Goal: Task Accomplishment & Management: Complete application form

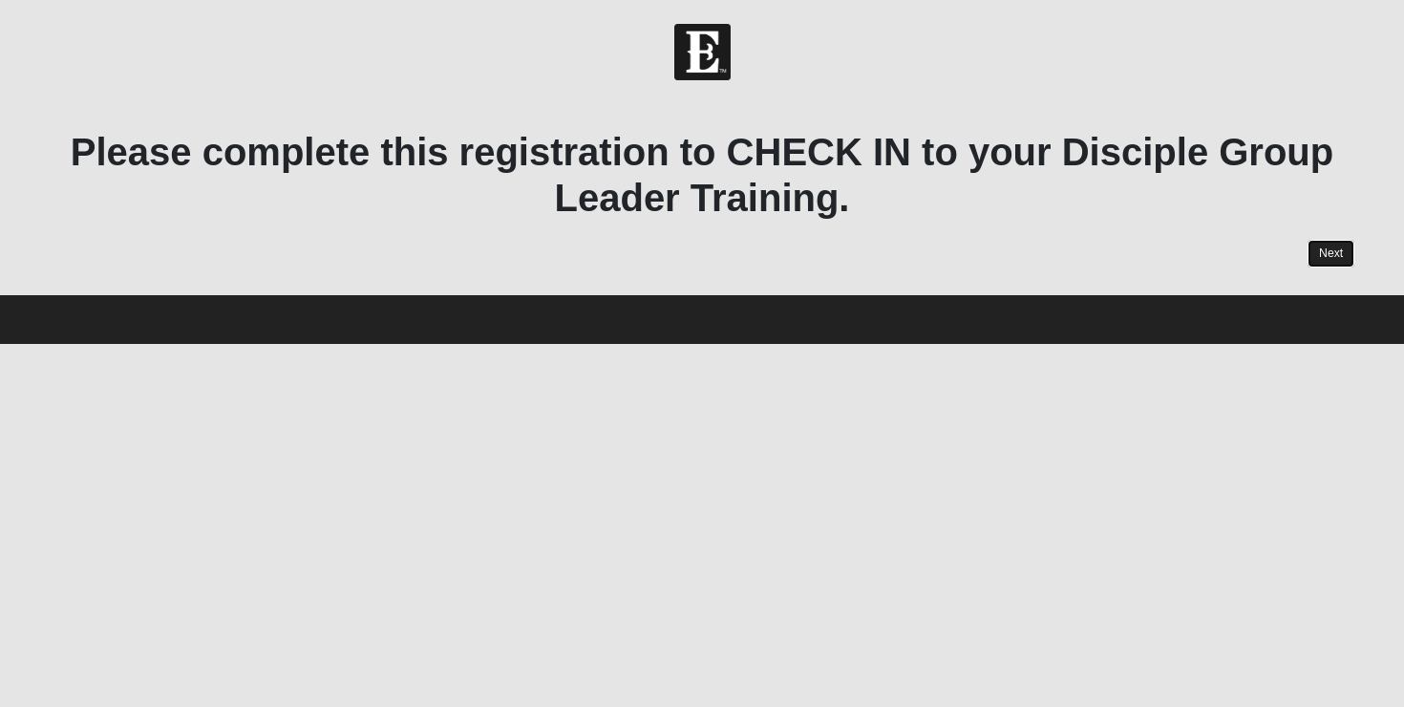
click at [1335, 255] on link "Next" at bounding box center [1330, 254] width 47 height 28
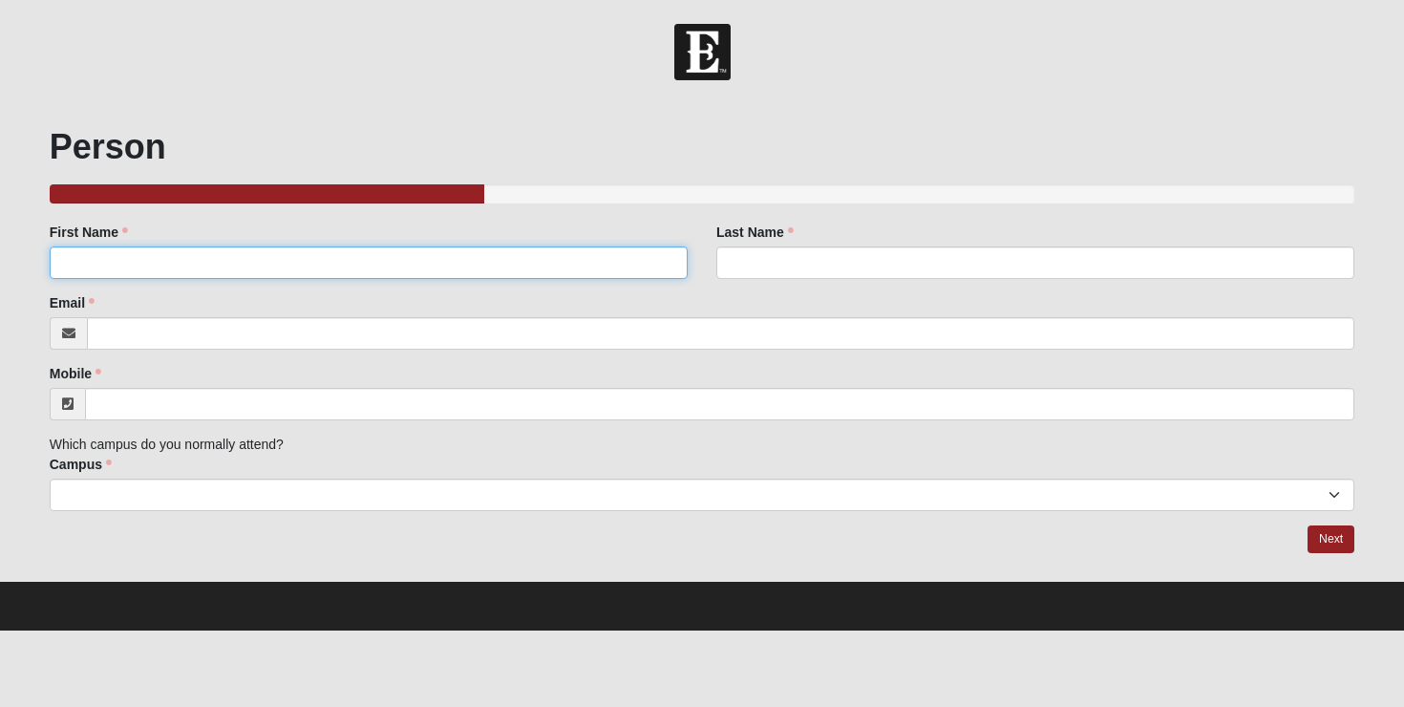
click at [452, 271] on input "First Name" at bounding box center [369, 262] width 638 height 32
type input "Rita"
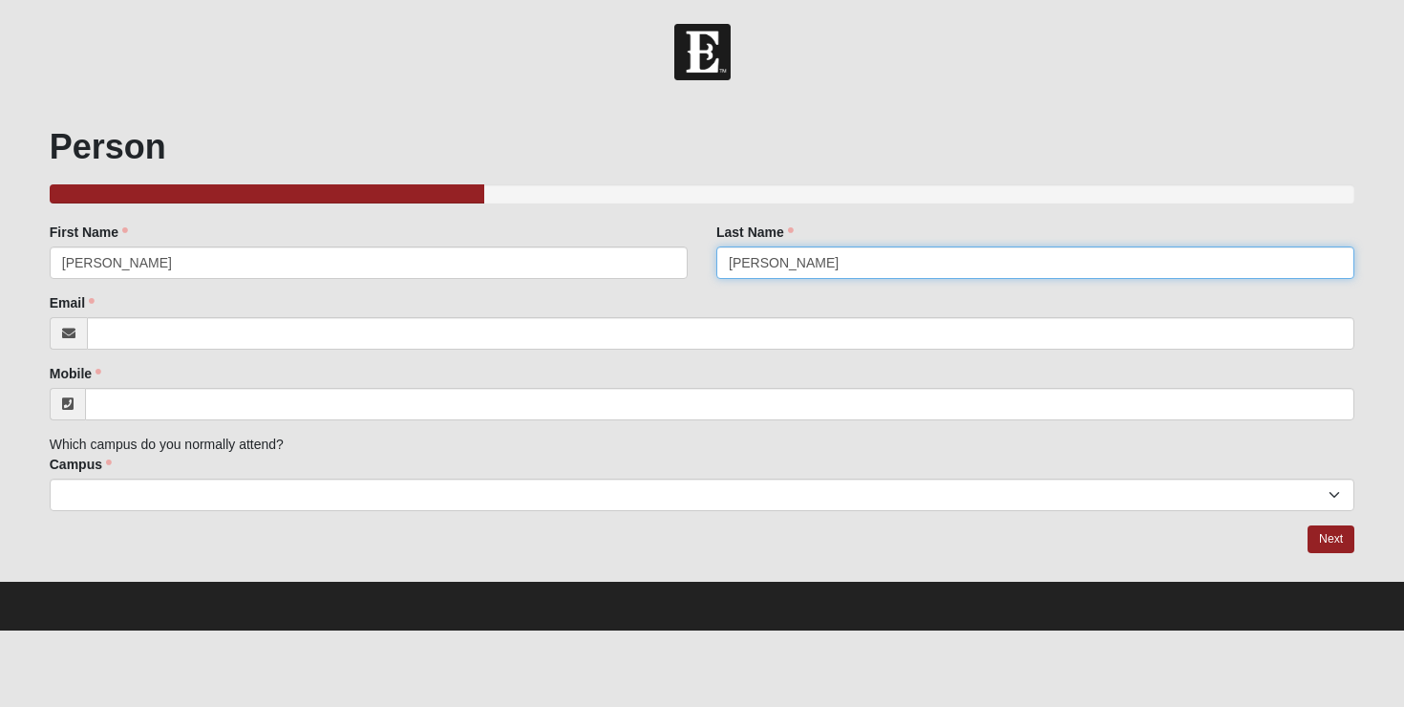
type input "Santos"
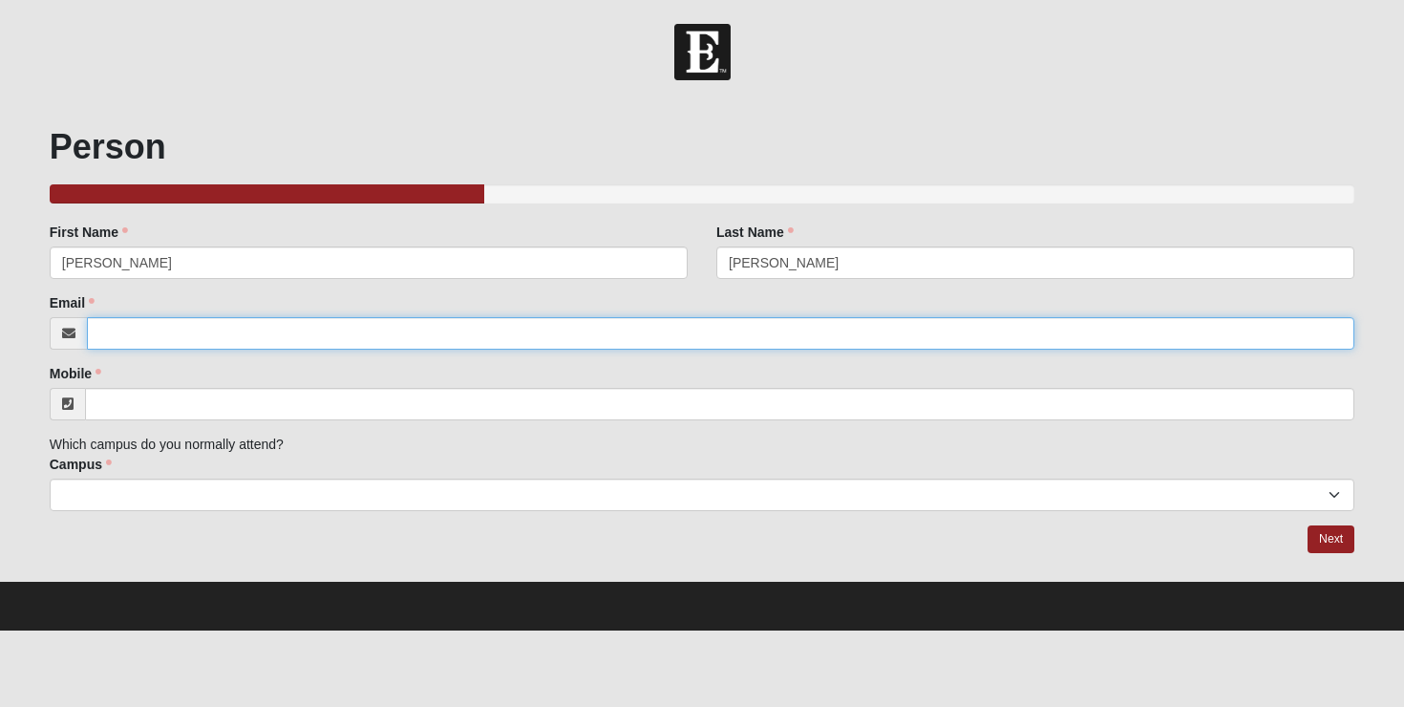
paste input "[PHONE_NUMBER]"
type input "[PHONE_NUMBER]"
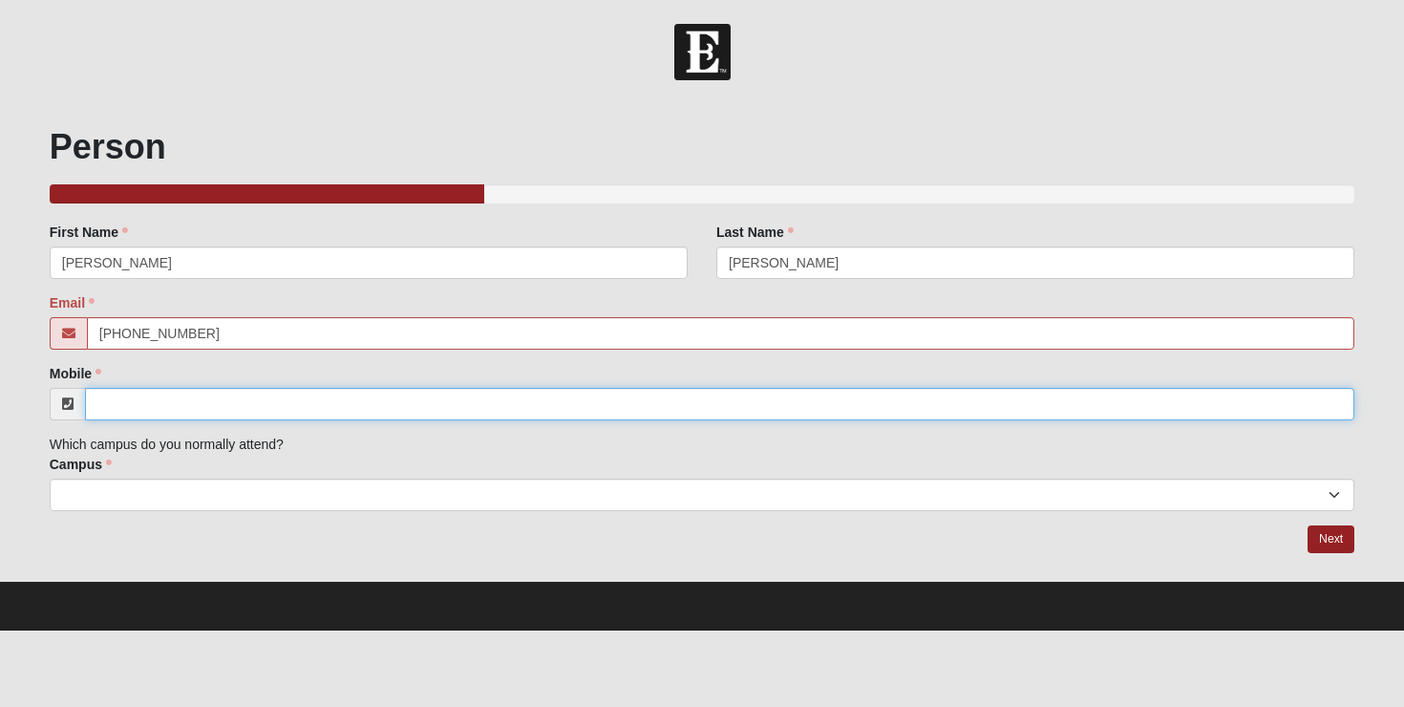
paste input "[PHONE_NUMBER]"
type input "[PHONE_NUMBER]"
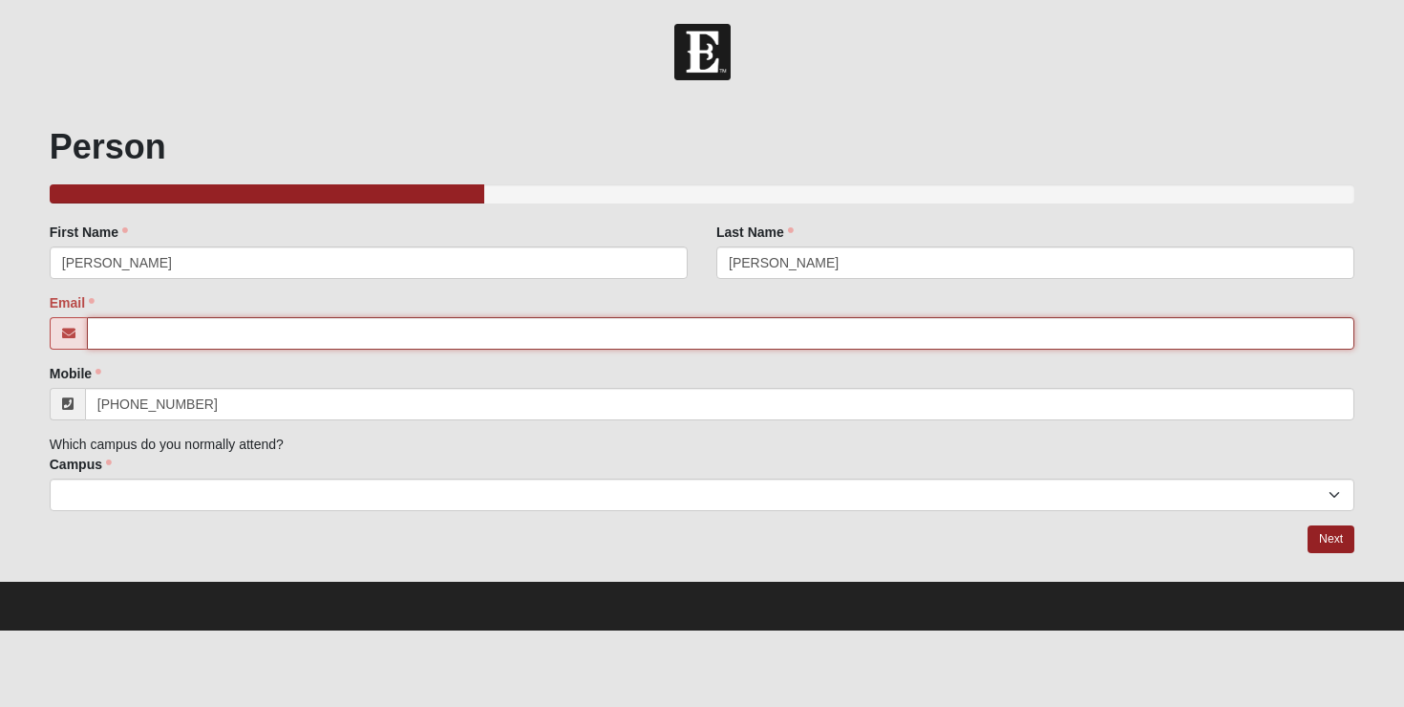
paste input "[EMAIL_ADDRESS][DOMAIN_NAME]"
type input "[EMAIL_ADDRESS][DOMAIN_NAME]"
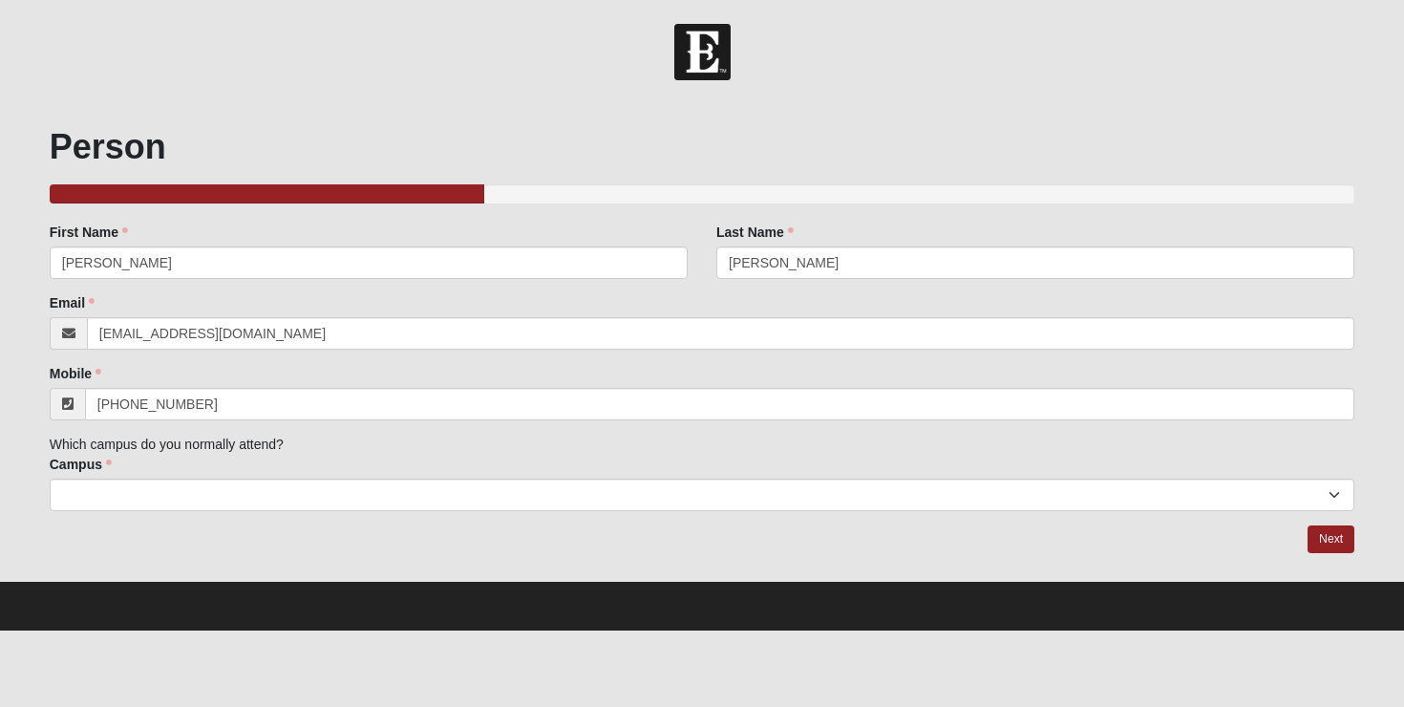
click at [236, 513] on div "Person 33.333333333333333333333333330% Complete Family Member to Register First…" at bounding box center [702, 340] width 1305 height 428
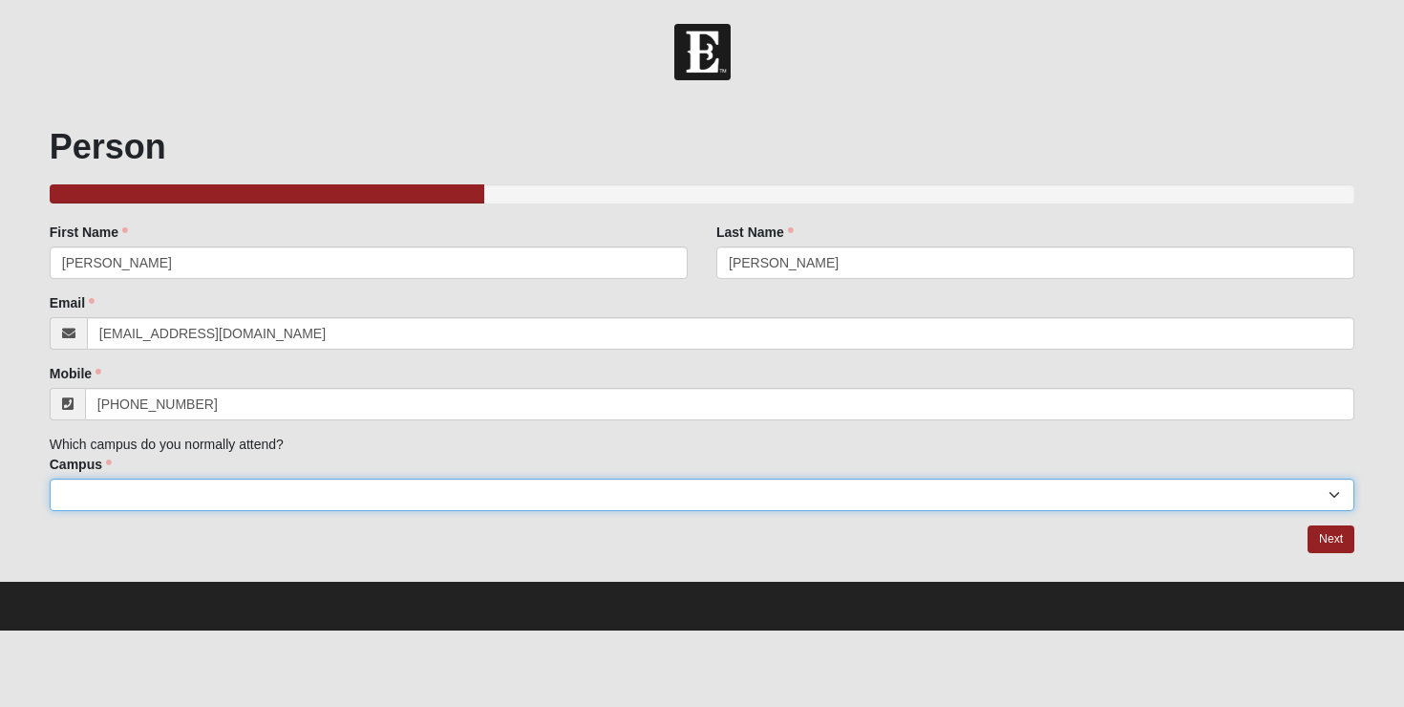
click at [254, 494] on select "Arlington Baymeadows Eleven22 Online Fleming Island Jesup Mandarin North Jax Or…" at bounding box center [702, 494] width 1305 height 32
select select "16"
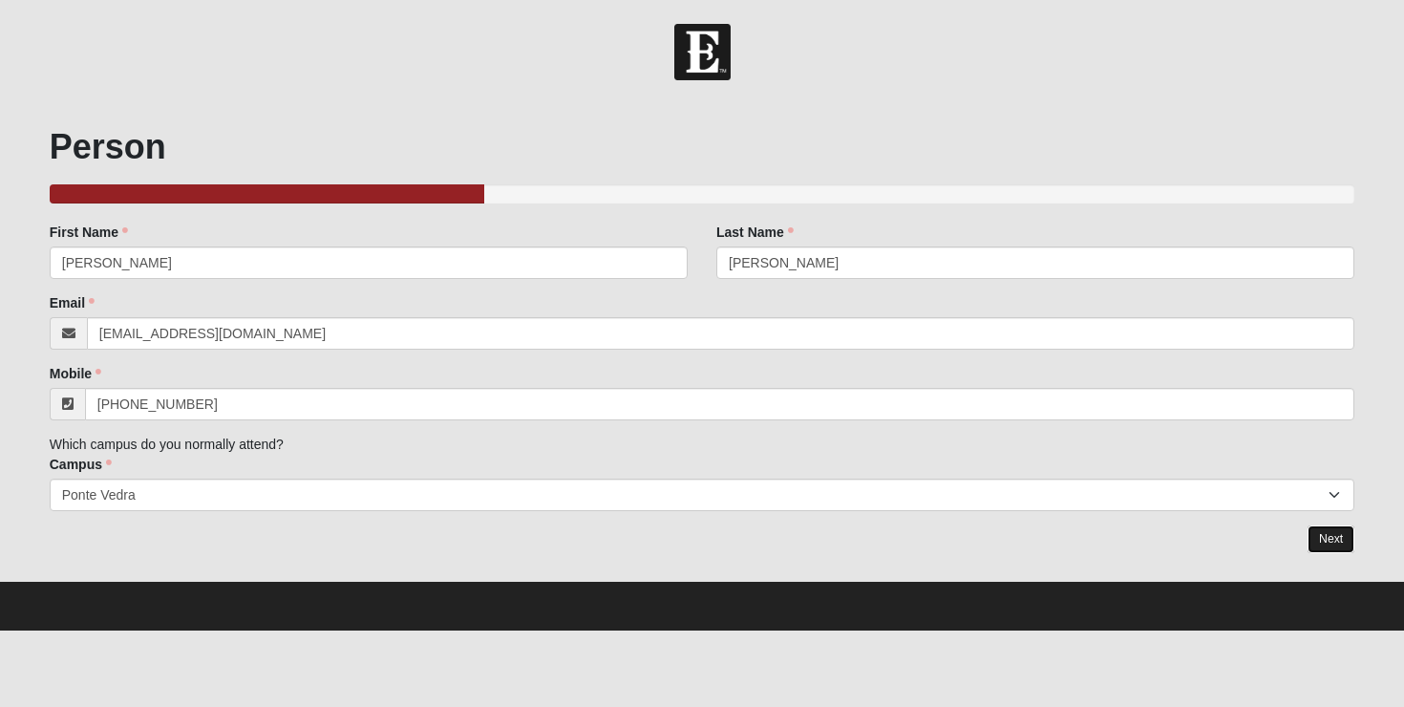
click at [1320, 537] on link "Next" at bounding box center [1330, 539] width 47 height 28
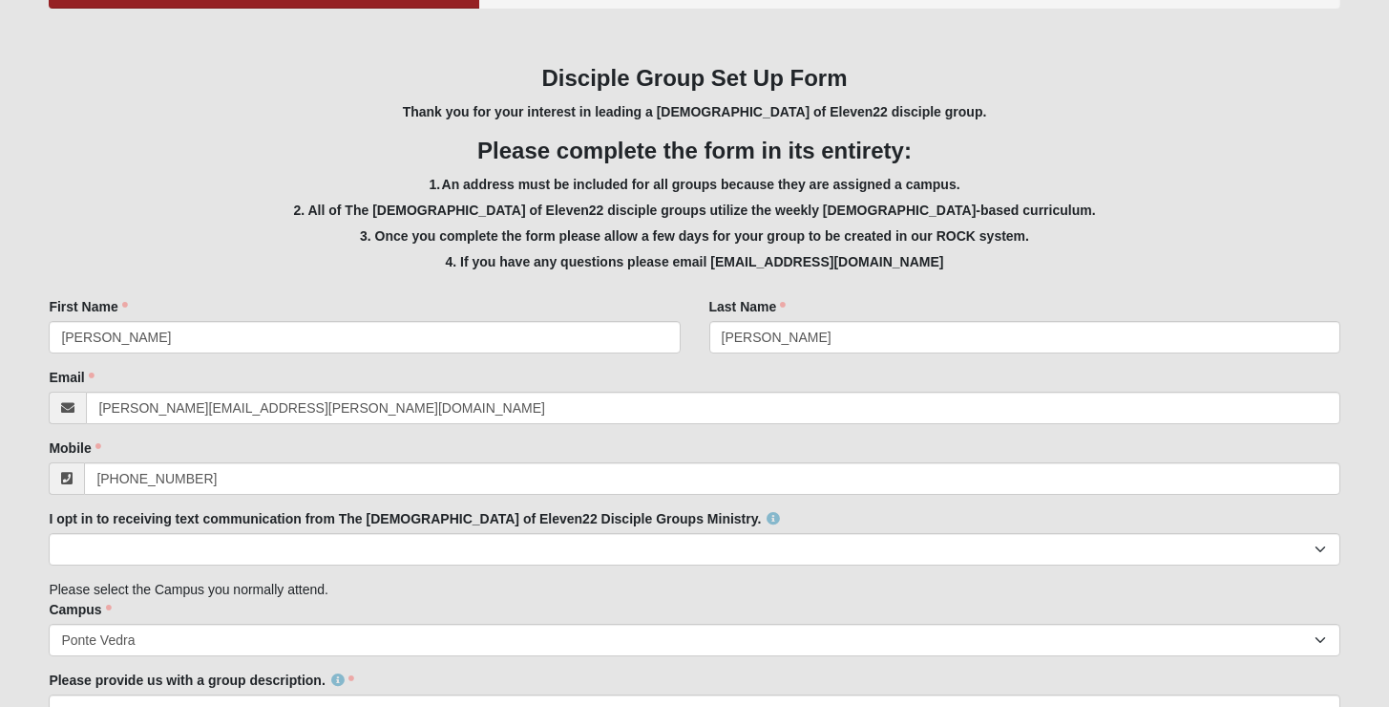
scroll to position [329, 0]
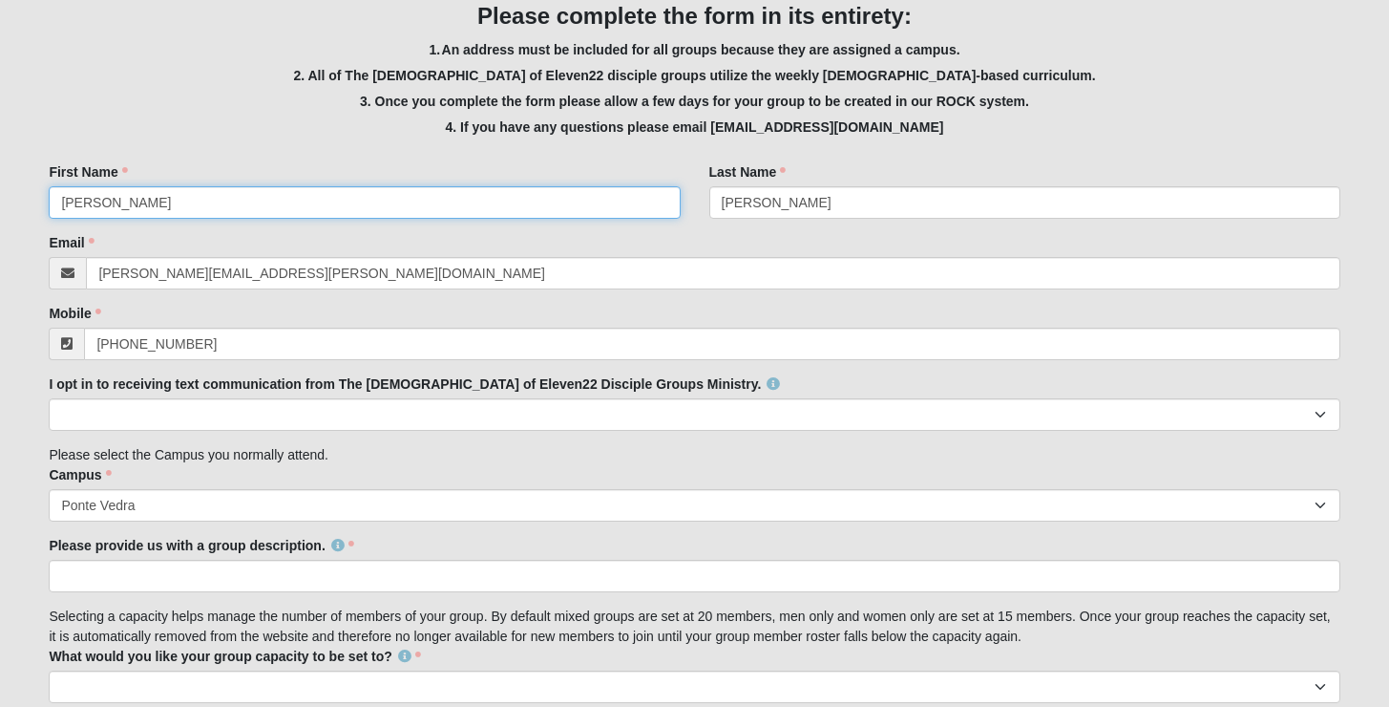
click at [457, 198] on input "Christine" at bounding box center [364, 202] width 631 height 32
type input "T"
type input "Rita"
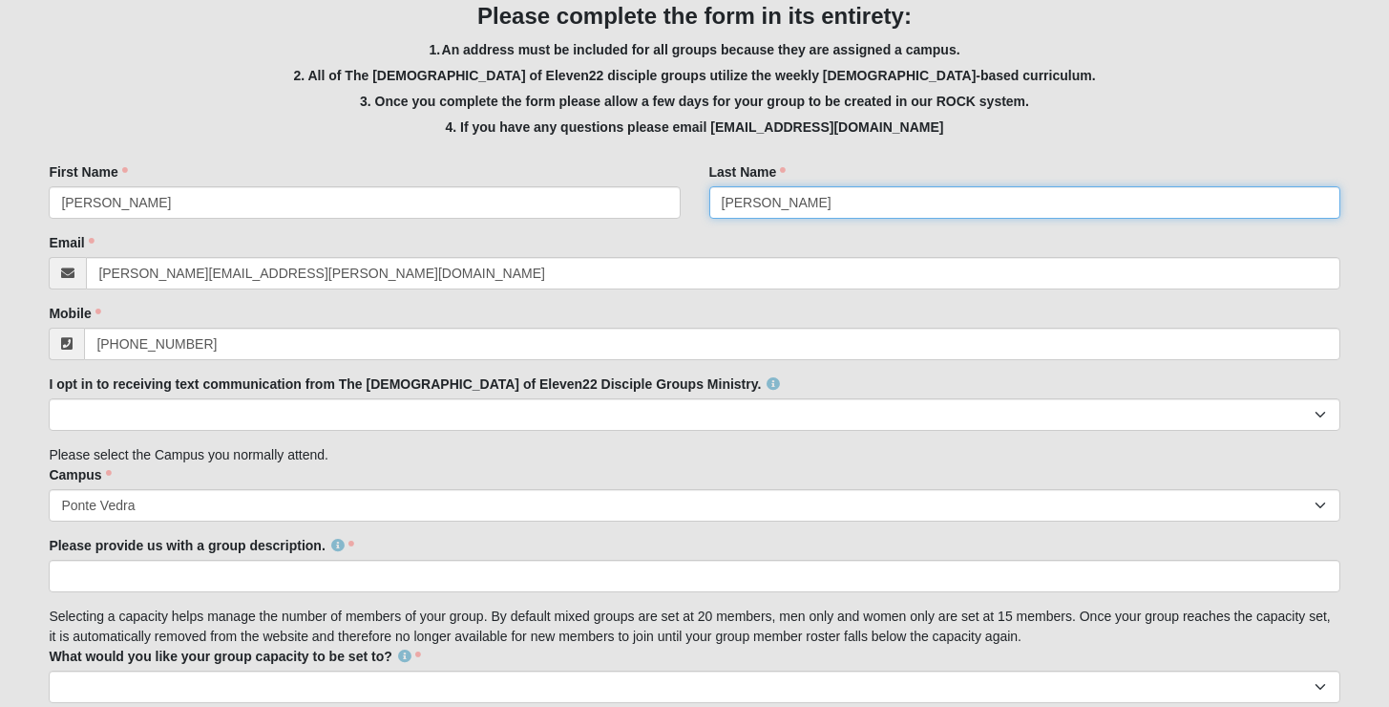
type input "Santos"
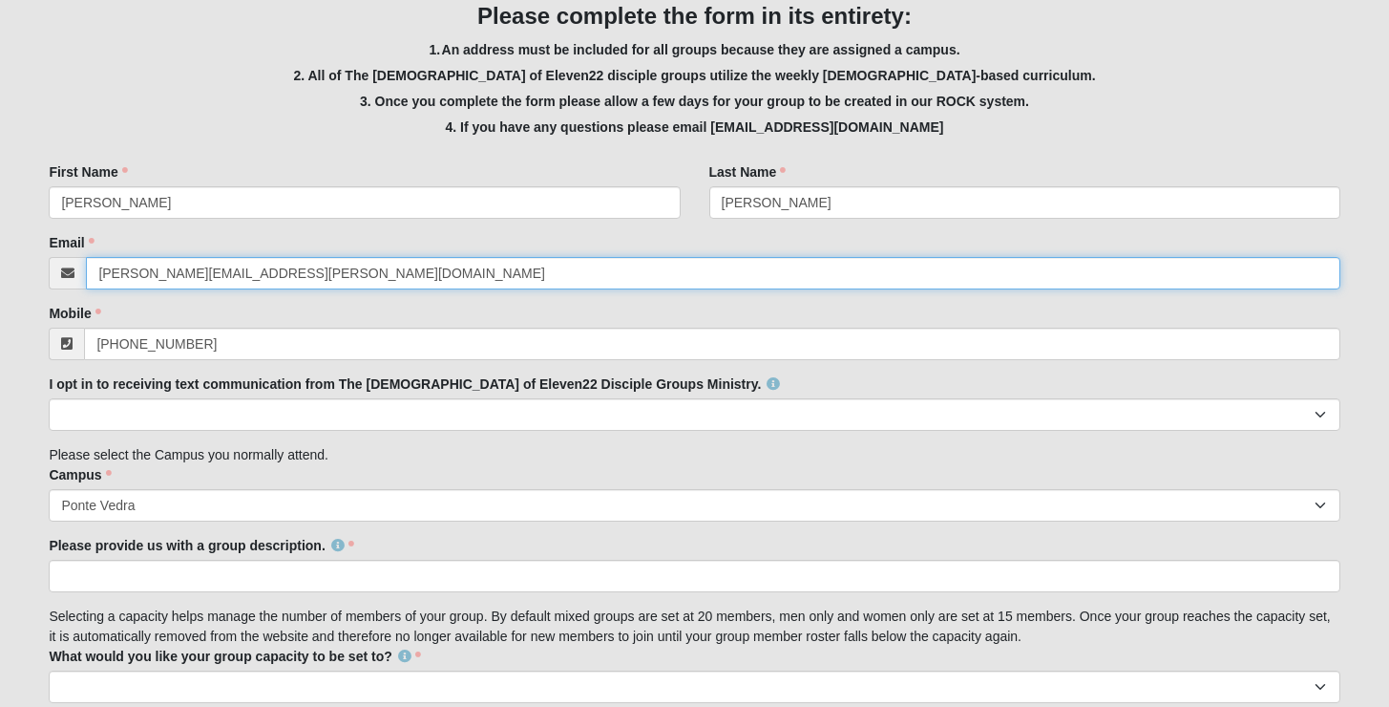
paste input "rita_tavares@me"
type input "rita_tavares@me.com"
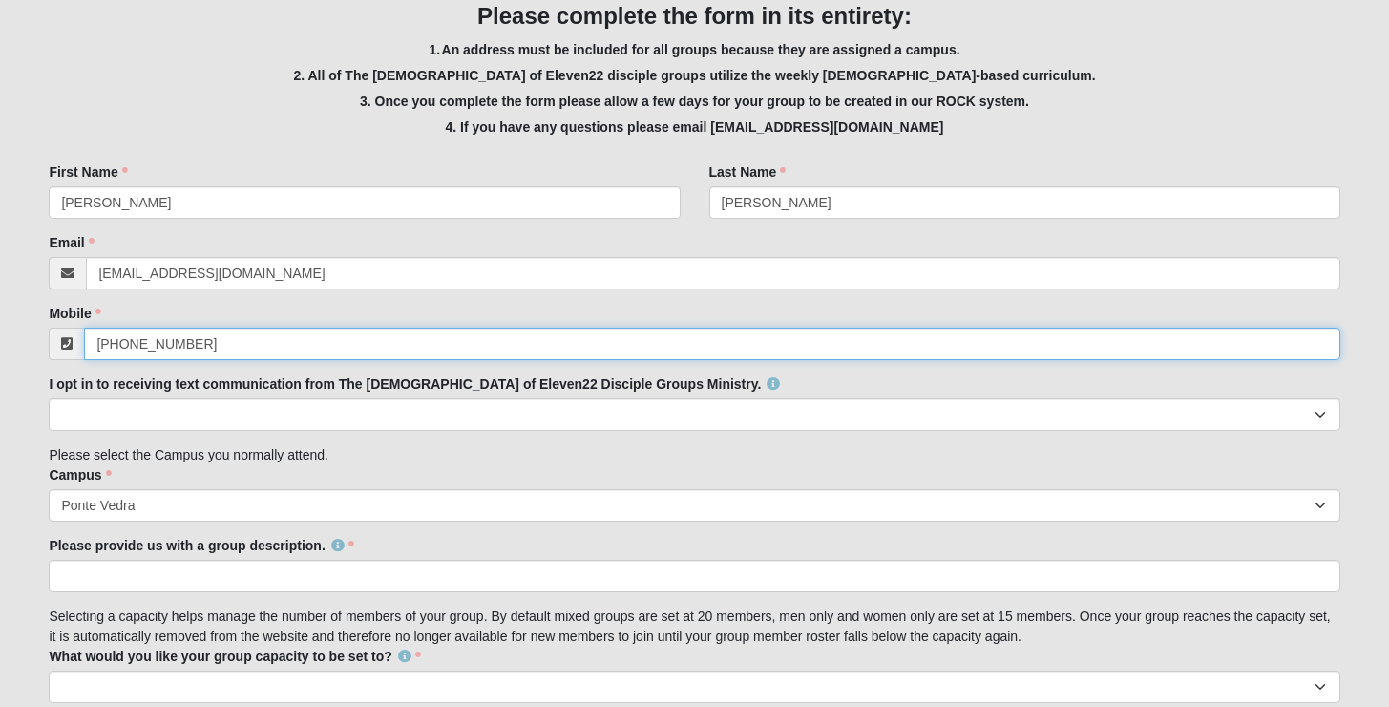
click at [240, 334] on input "(850) 363-5188" at bounding box center [712, 344] width 1256 height 32
click at [244, 340] on input "(850) 363-5188" at bounding box center [712, 344] width 1256 height 32
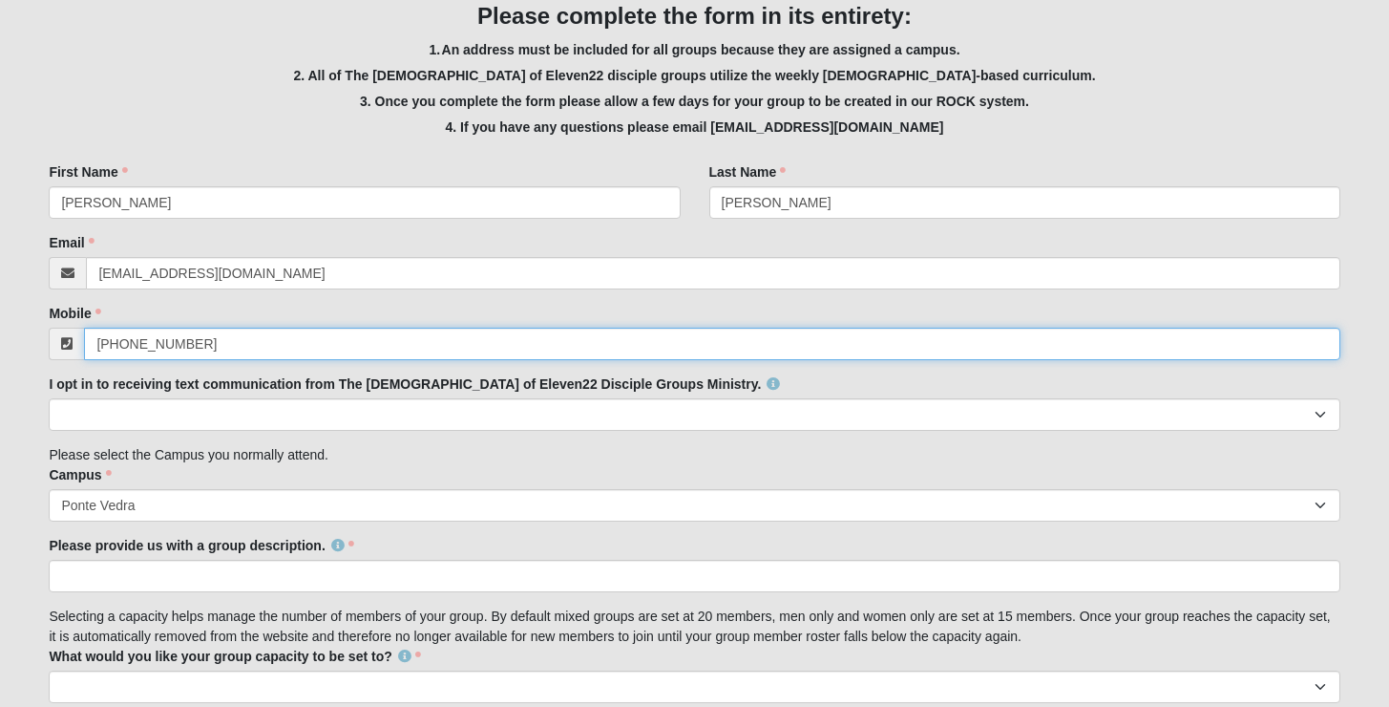
paste input "508) 202-8947"
type input "(508) 202-8947"
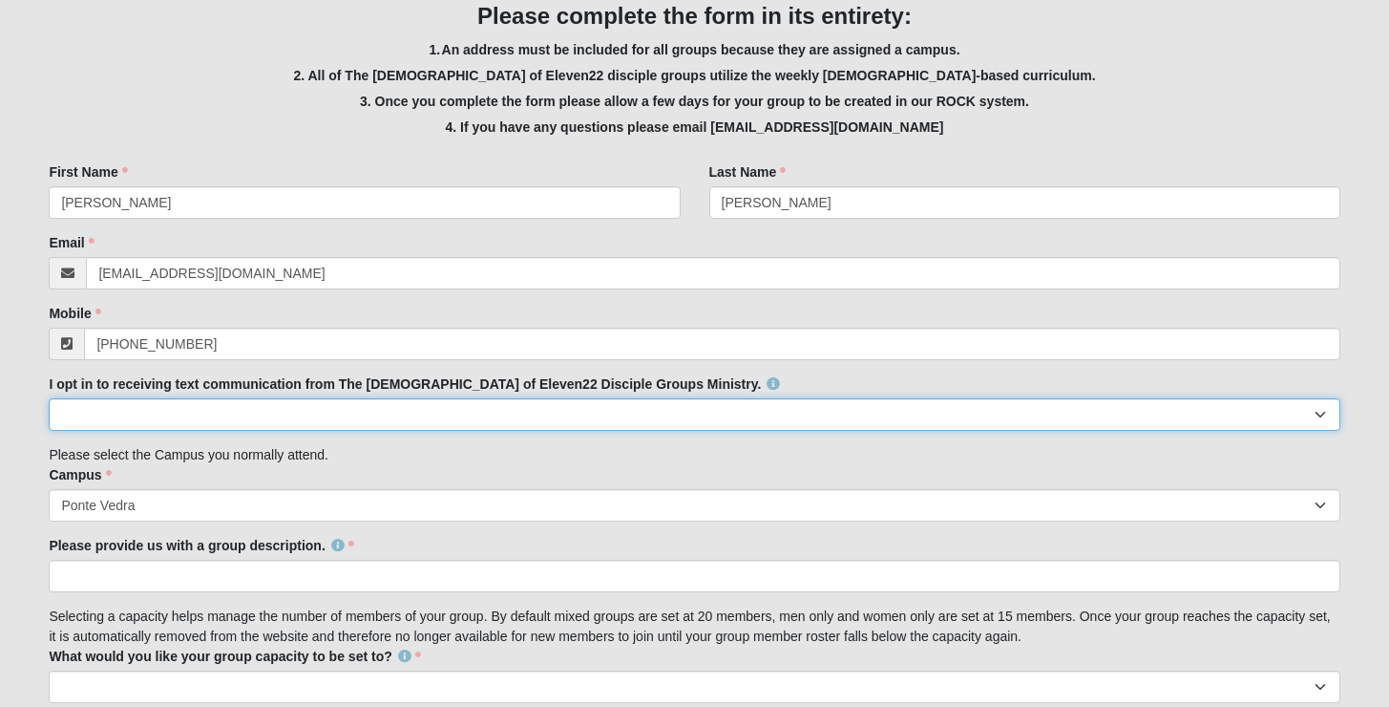
click at [315, 418] on select "Yes No" at bounding box center [694, 414] width 1291 height 32
select select "Yes"
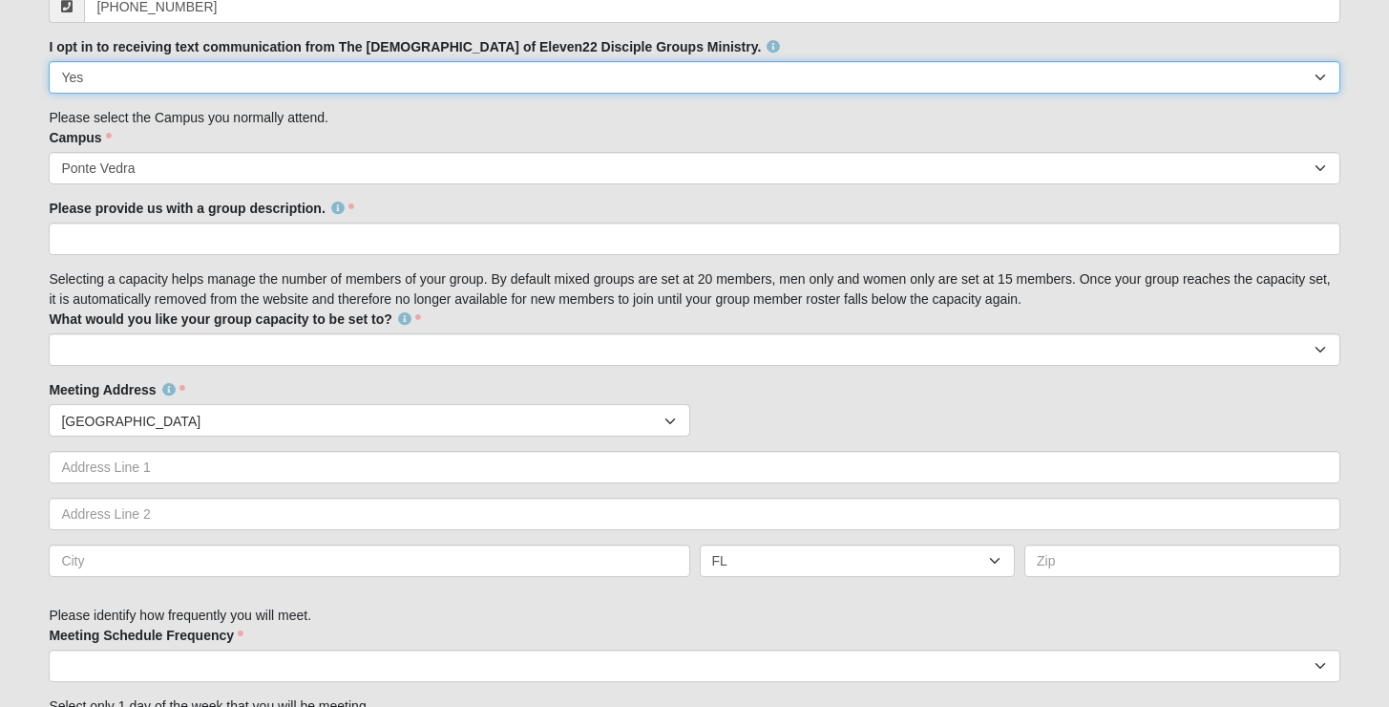
scroll to position [683, 0]
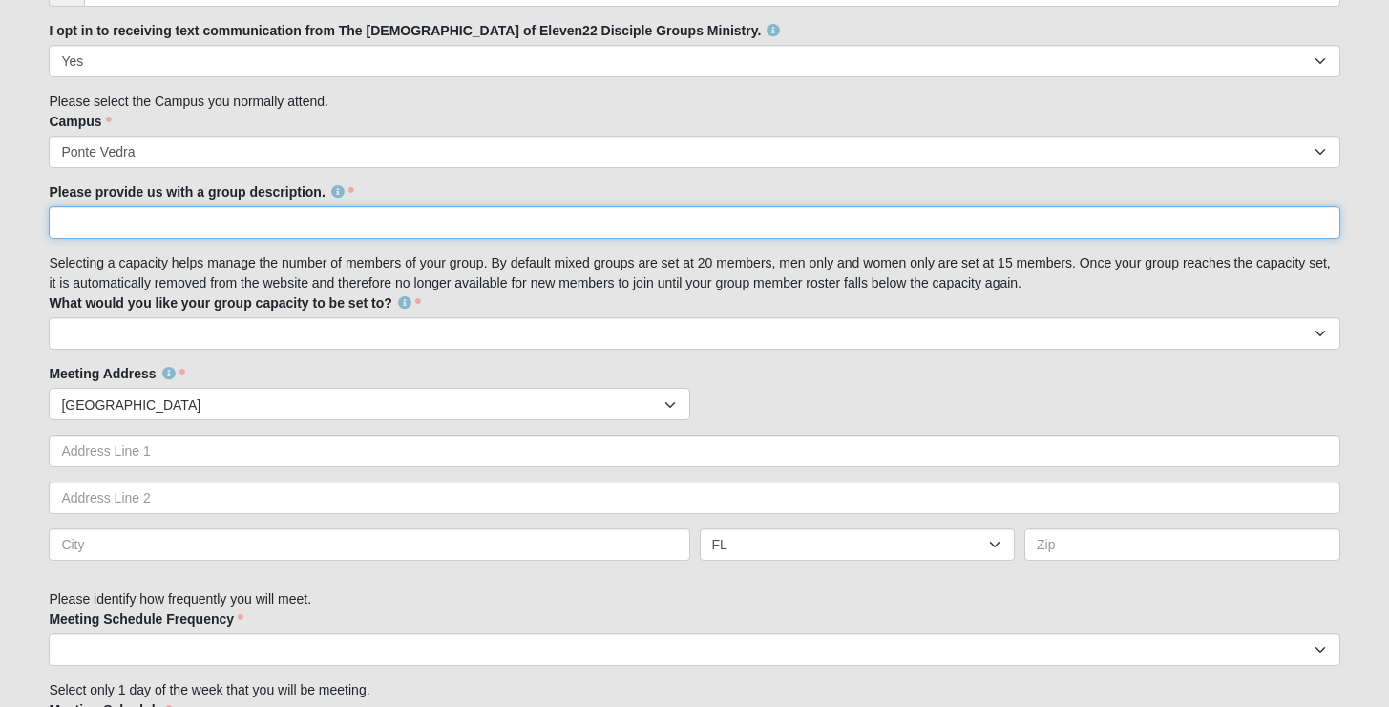
click at [237, 238] on input "Please provide us with a group description." at bounding box center [694, 222] width 1291 height 32
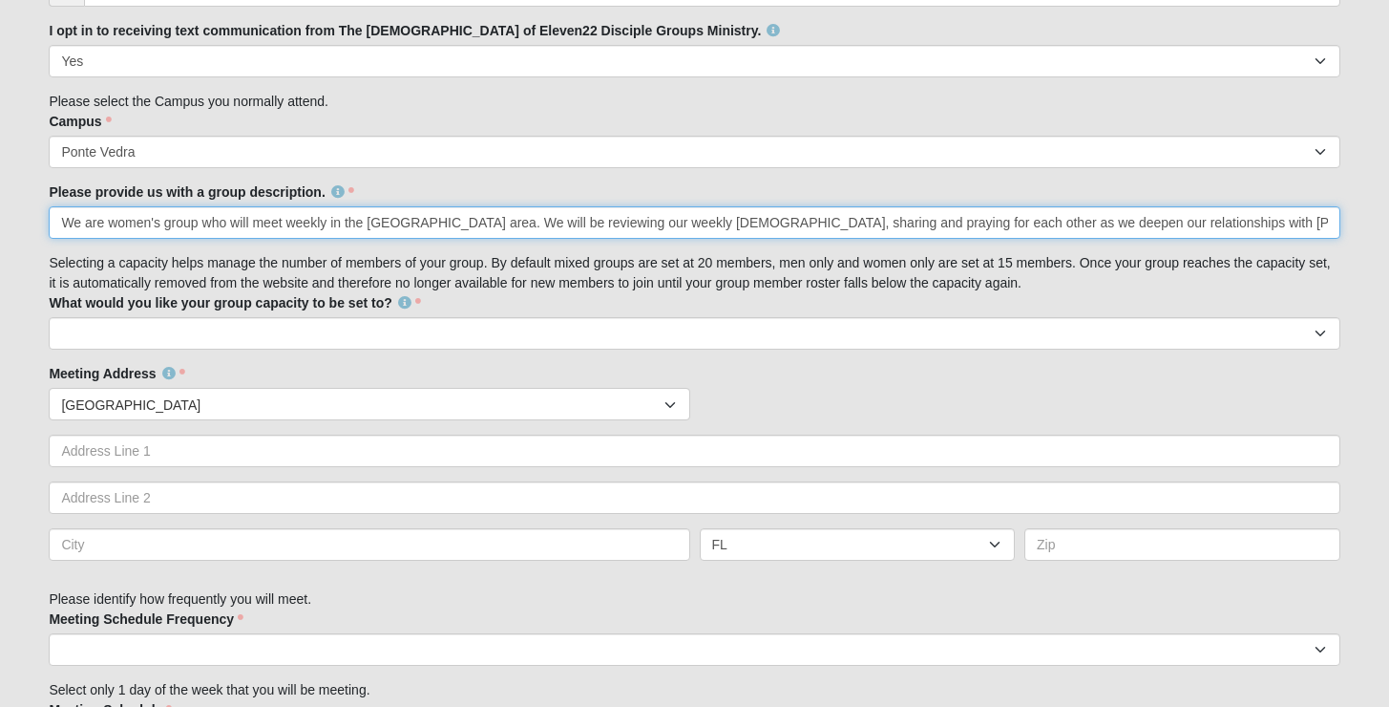
click at [960, 223] on input "We are women's group who will meet weekly in the Nocatee area. We will be revie…" at bounding box center [694, 222] width 1291 height 32
drag, startPoint x: 1330, startPoint y: 222, endPoint x: 894, endPoint y: 224, distance: 436.4
click at [894, 224] on input "We are women's group who will meet weekly in the Nocatee area. We will be revie…" at bounding box center [694, 222] width 1291 height 32
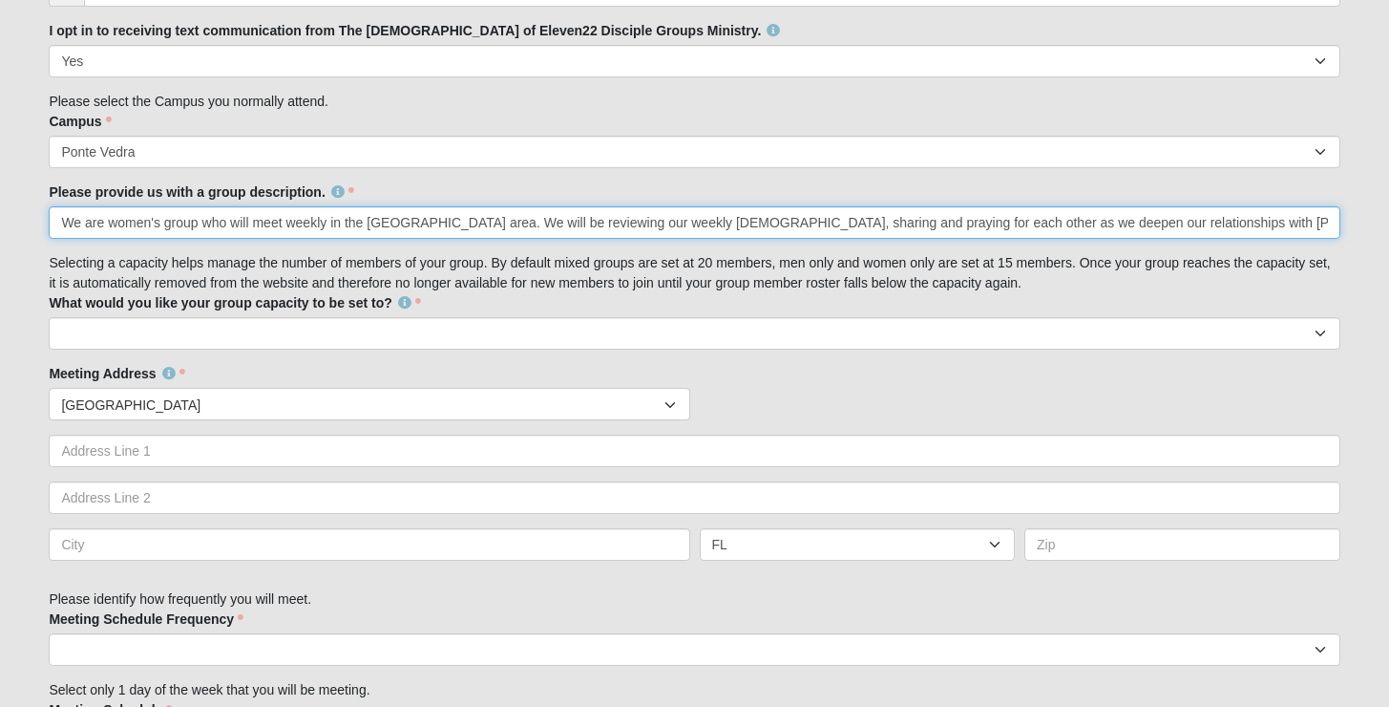
click at [94, 228] on input "We are women's group who will meet weekly in the Nocatee area. We will be revie…" at bounding box center [694, 222] width 1291 height 32
click at [111, 227] on input "We are women's group who will meet weekly in the Nocatee area. We will be revie…" at bounding box center [694, 222] width 1291 height 32
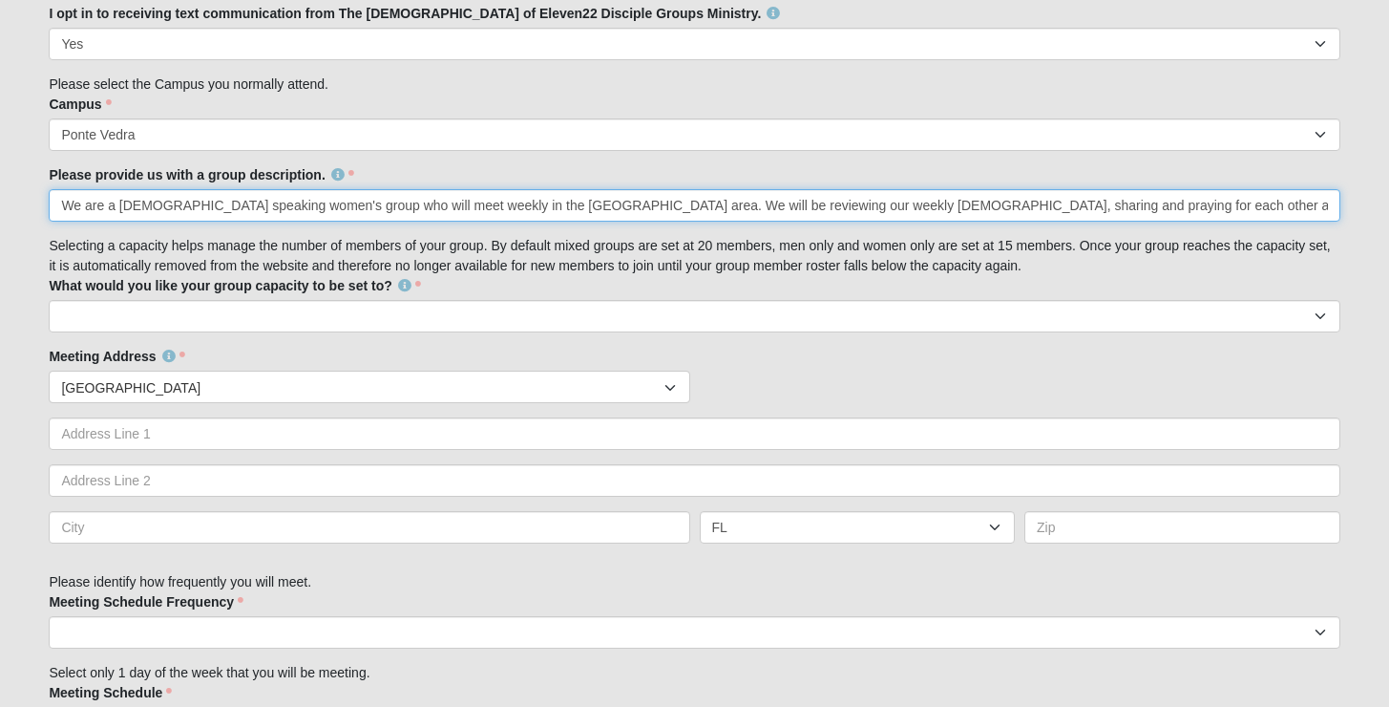
scroll to position [707, 0]
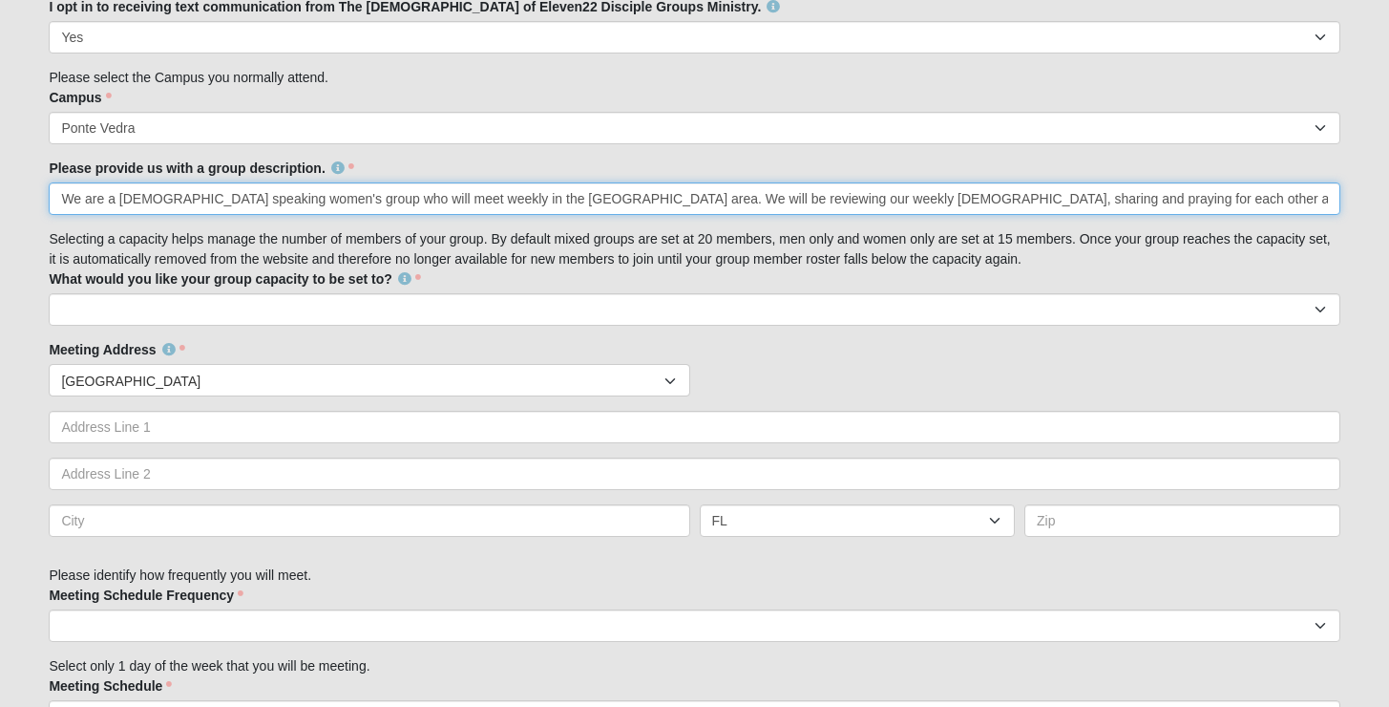
type input "We are a Portuguese speaking women's group who will meet weekly in the Nocatee …"
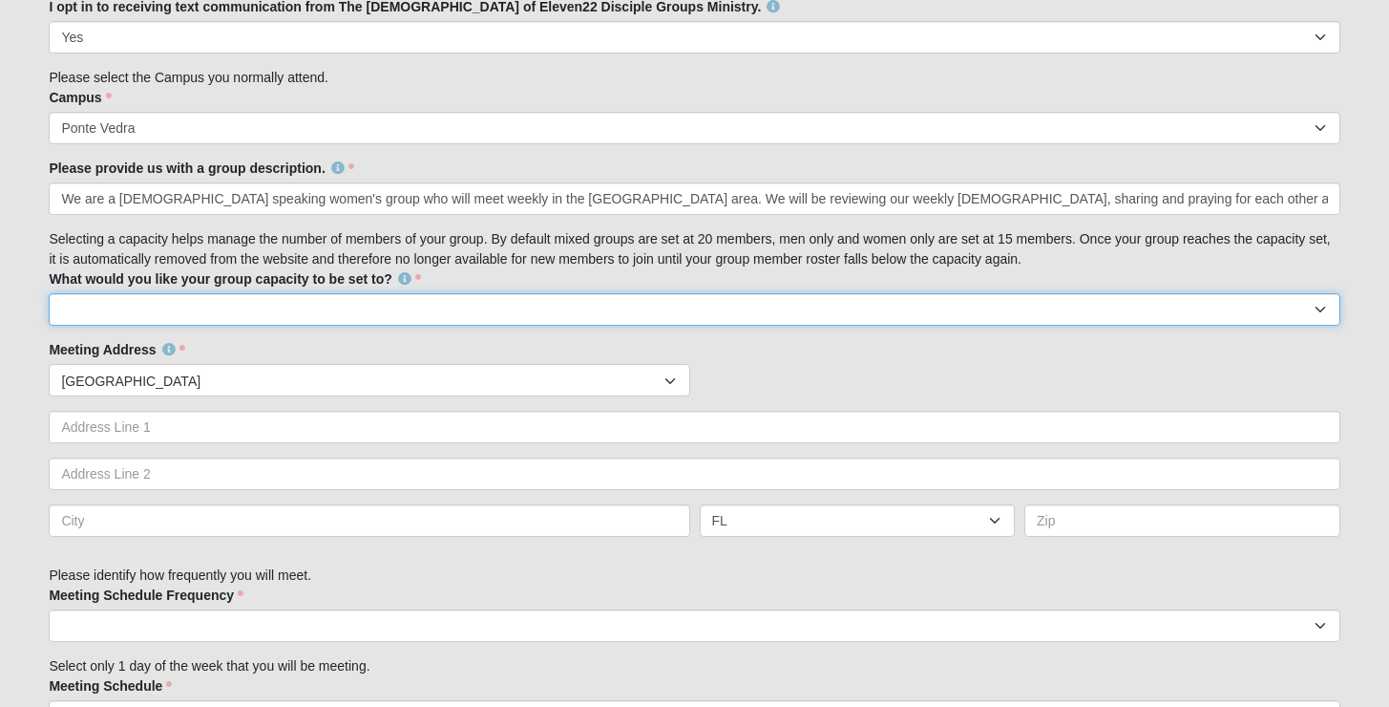
click at [397, 297] on select "10 15 20 25" at bounding box center [694, 309] width 1291 height 32
select select "15"
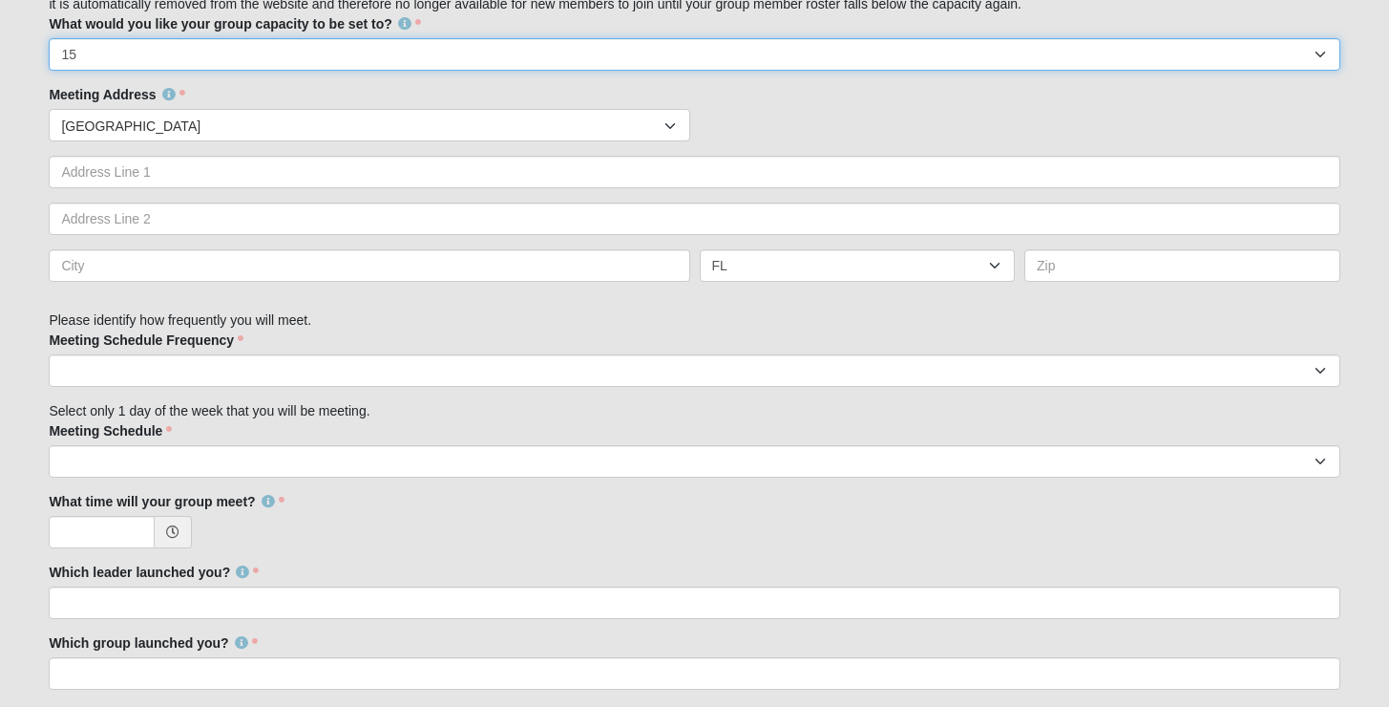
scroll to position [967, 0]
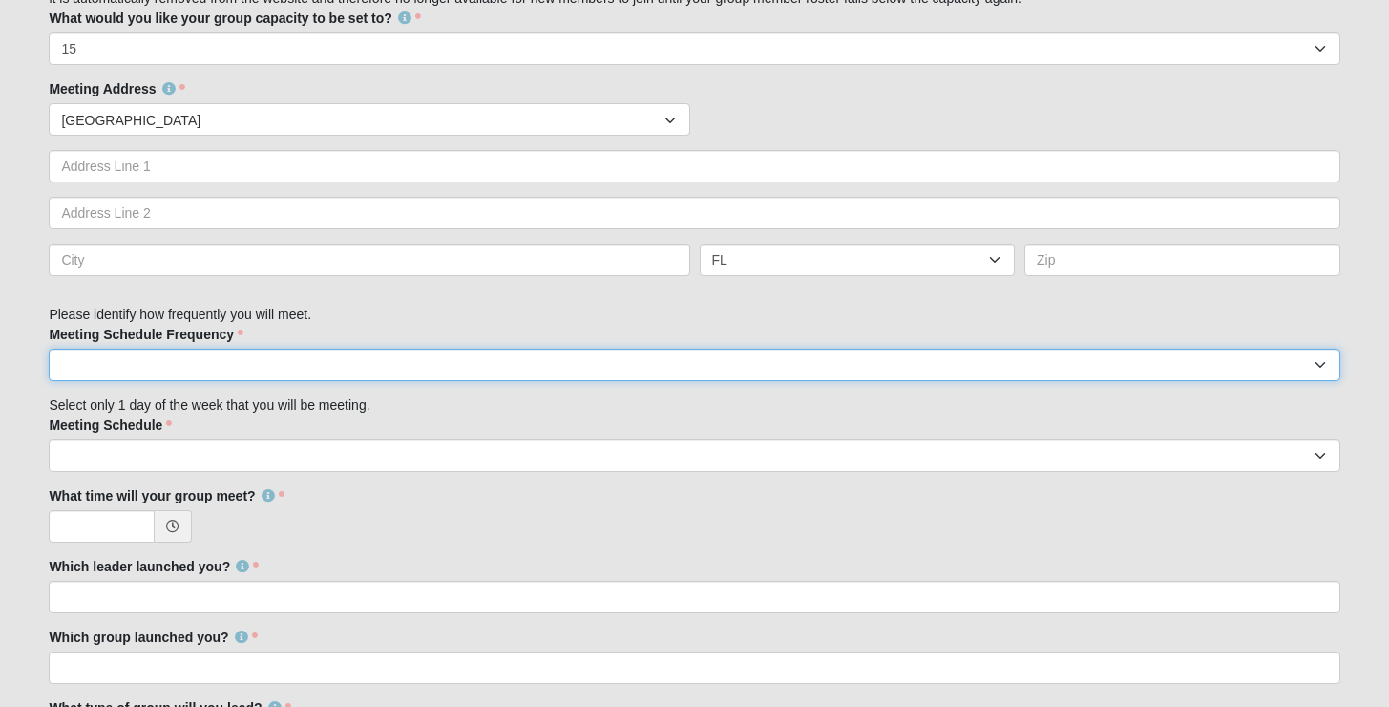
click at [377, 370] on select "weekly biweekly monthly" at bounding box center [694, 365] width 1291 height 32
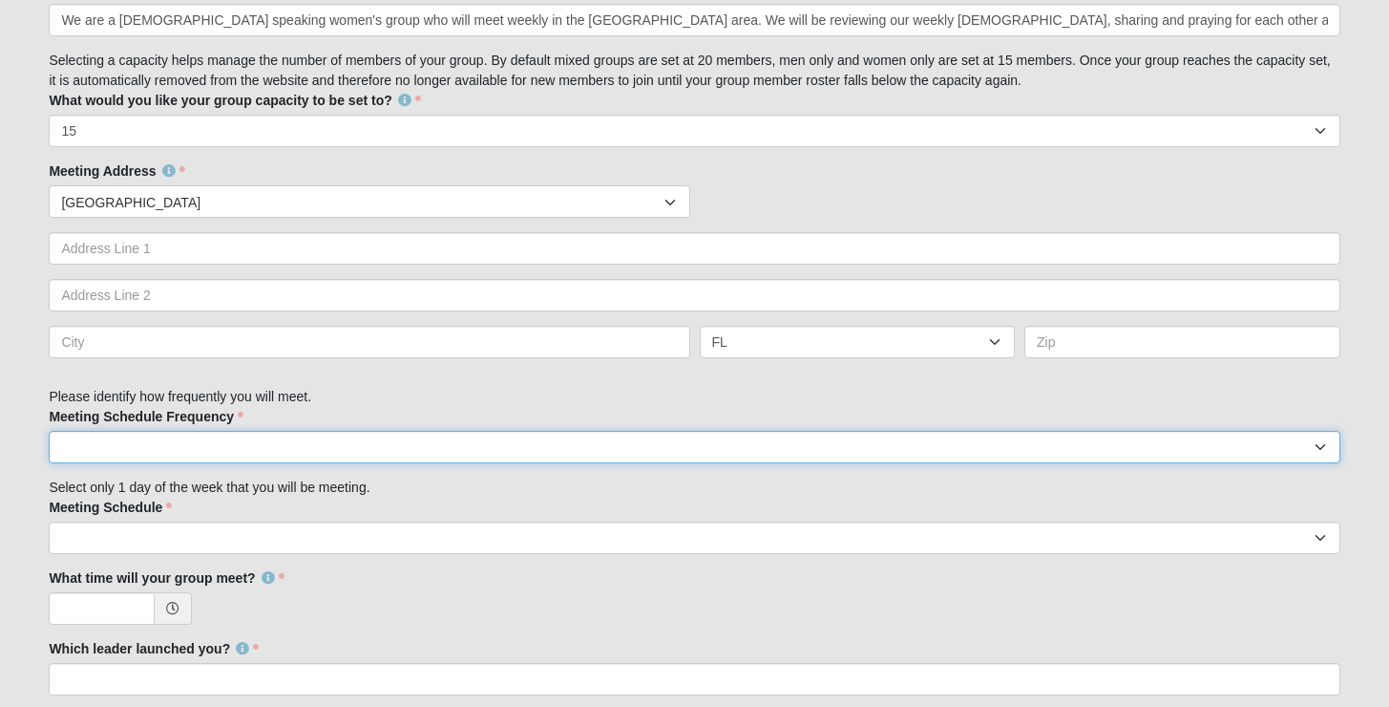
scroll to position [793, 0]
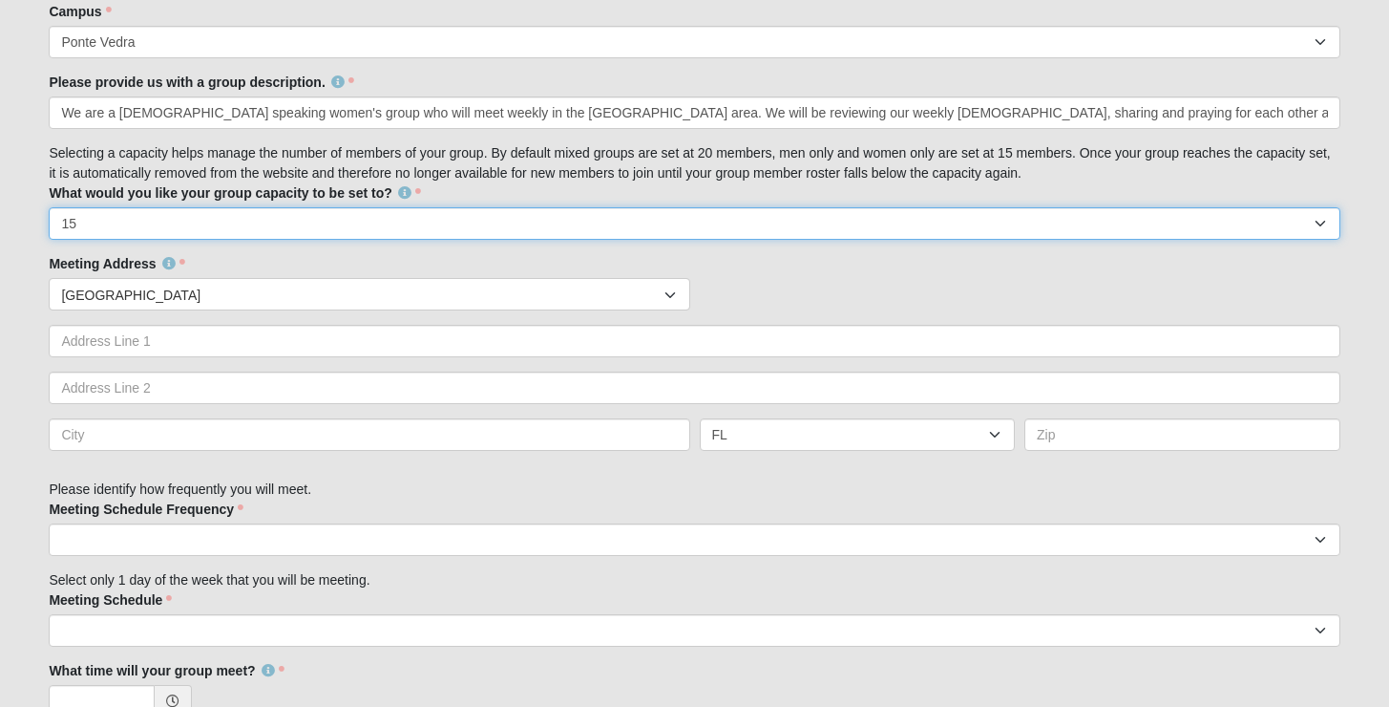
click at [351, 220] on select "10 15 20 25" at bounding box center [694, 223] width 1291 height 32
select select
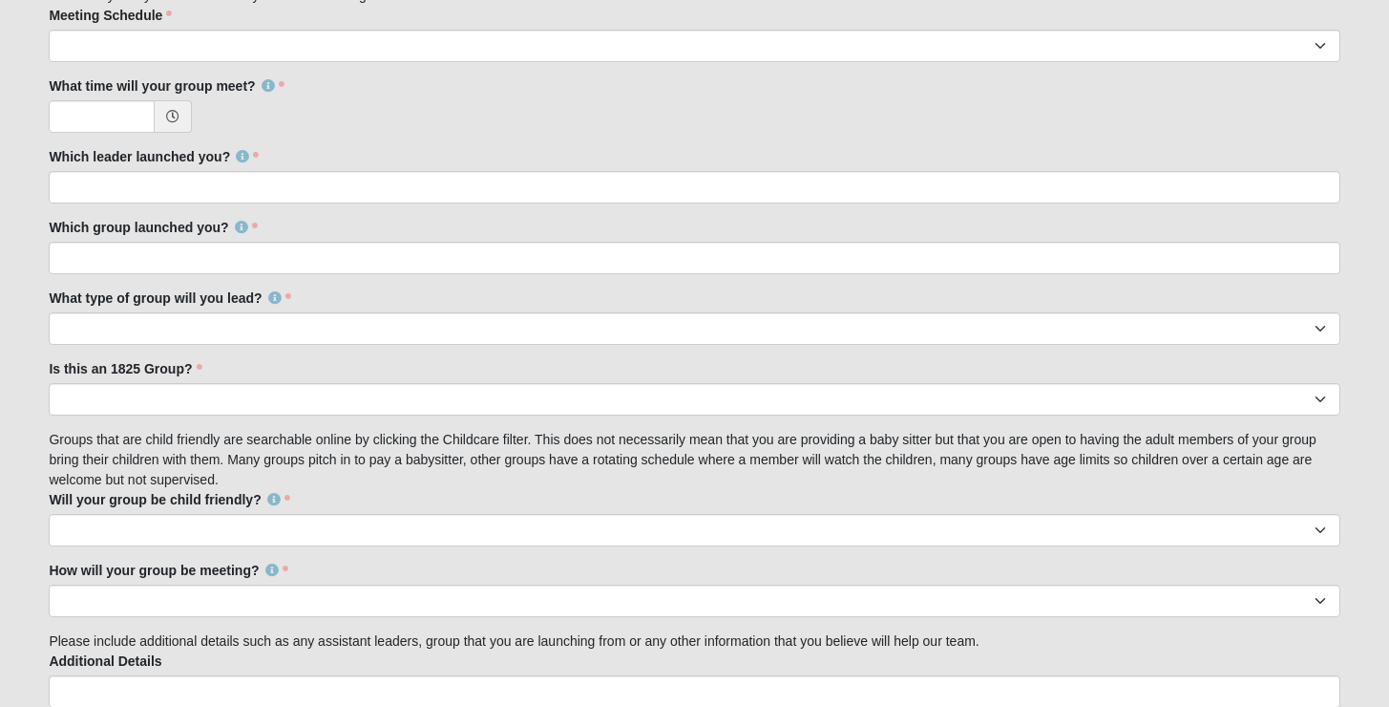
scroll to position [1379, 0]
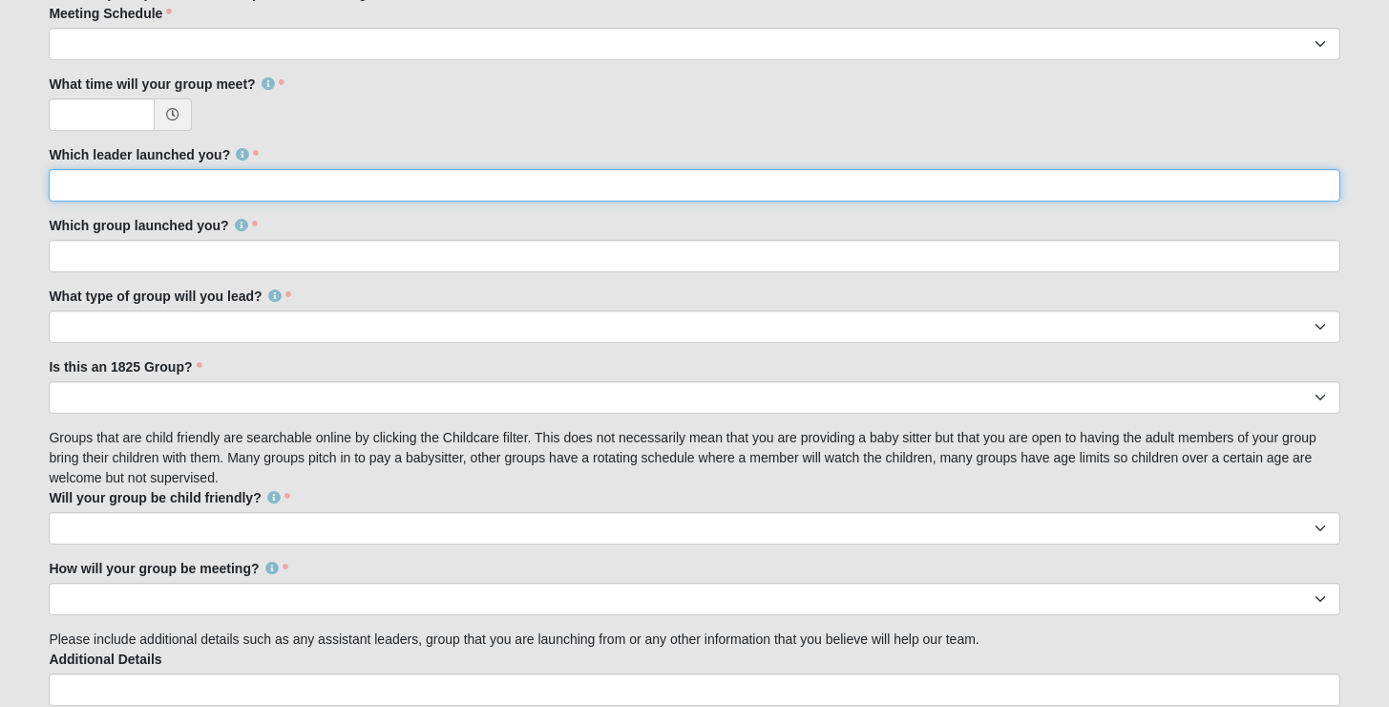
click at [256, 189] on input "Which leader launched you?" at bounding box center [694, 185] width 1291 height 32
type input "Jeanne Damrow"
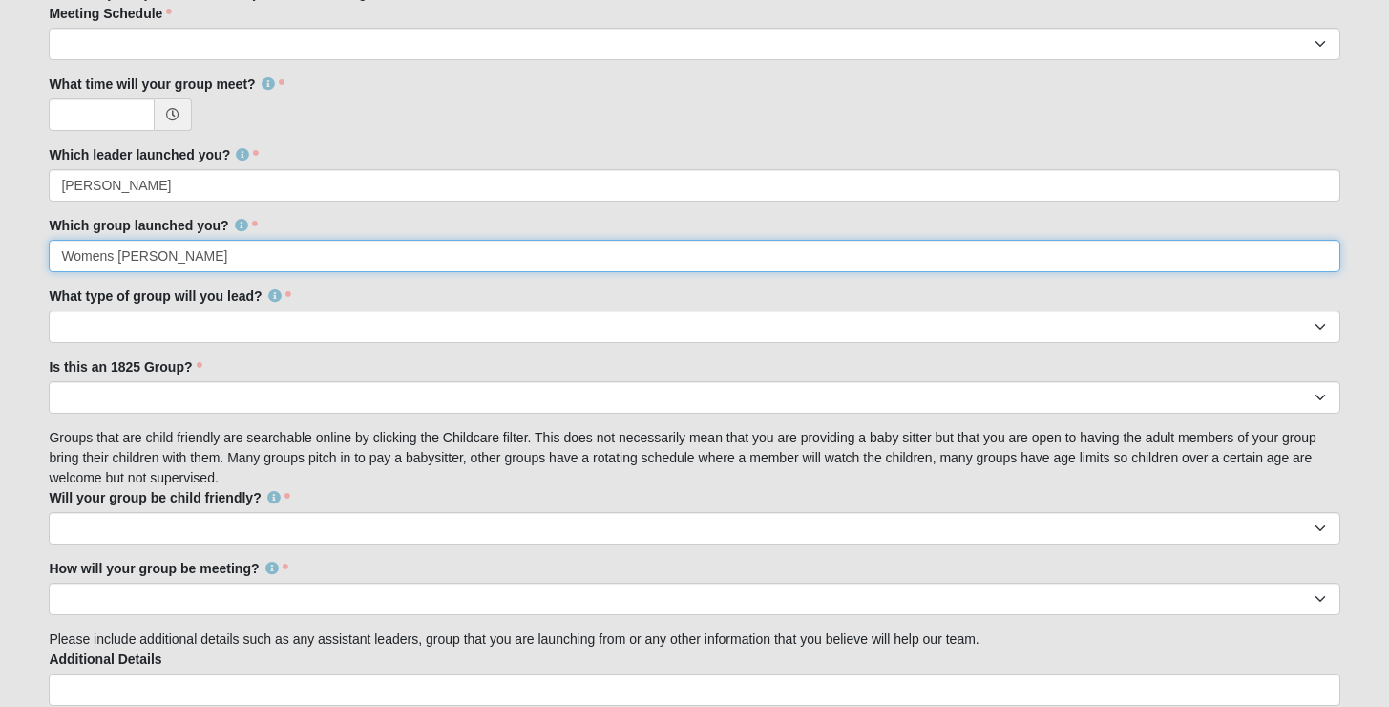
type input "Womens Damrow"
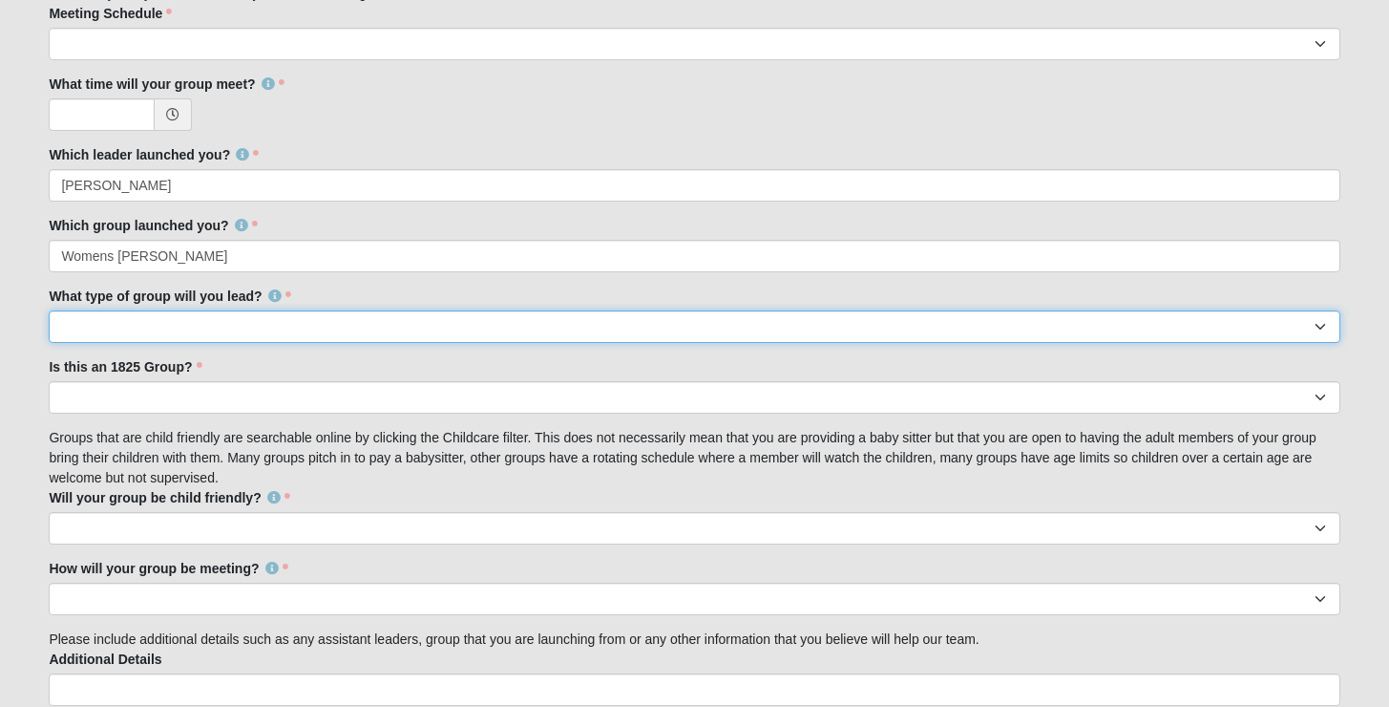
select select "1F90574A-4510-469F-BDE5-929B0B570BE6"
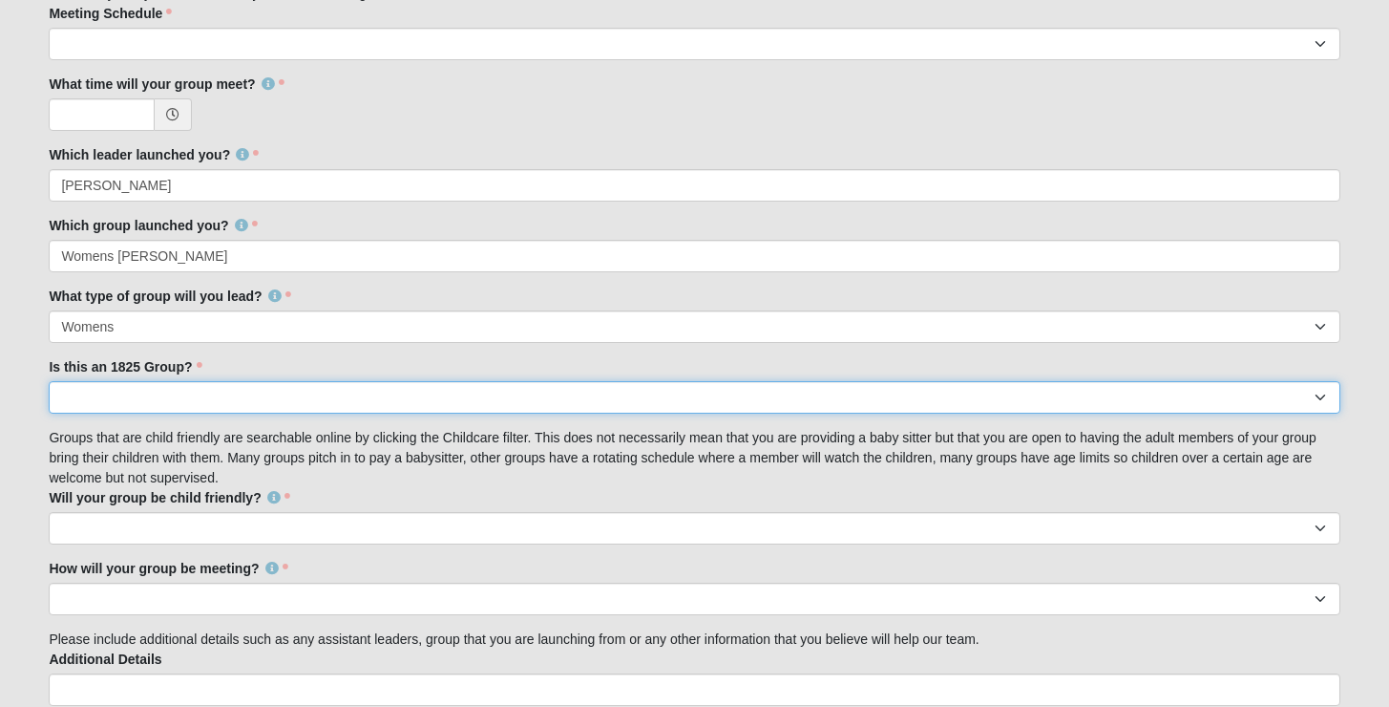
select select "False"
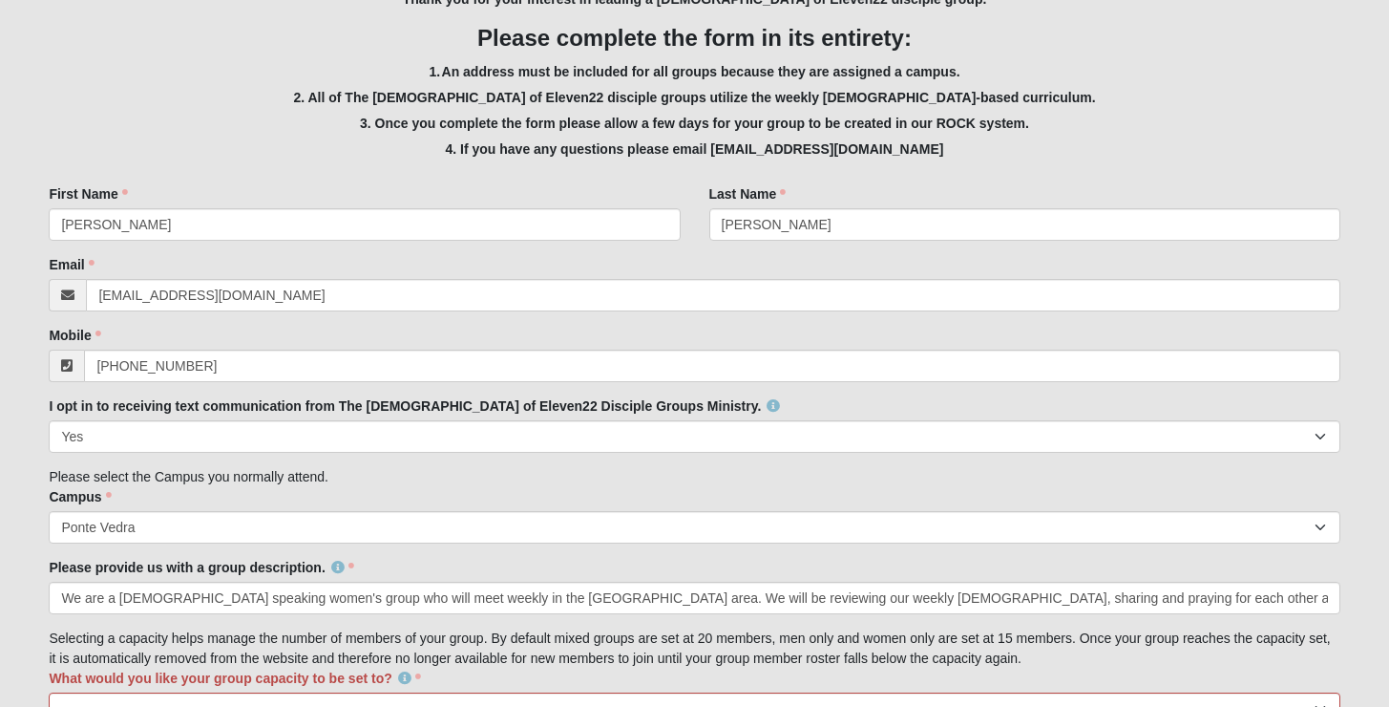
scroll to position [0, 0]
